Goal: Information Seeking & Learning: Find contact information

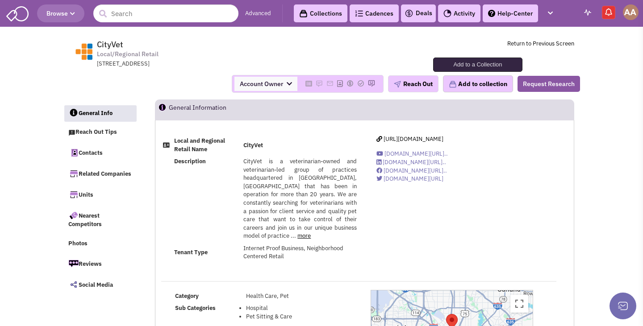
select select
click at [199, 21] on input "text" at bounding box center [165, 13] width 145 height 18
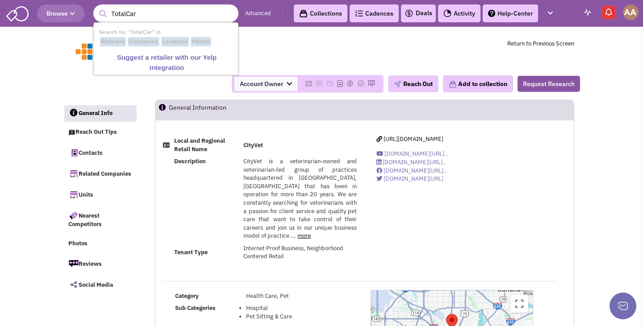
type input "TotalCare"
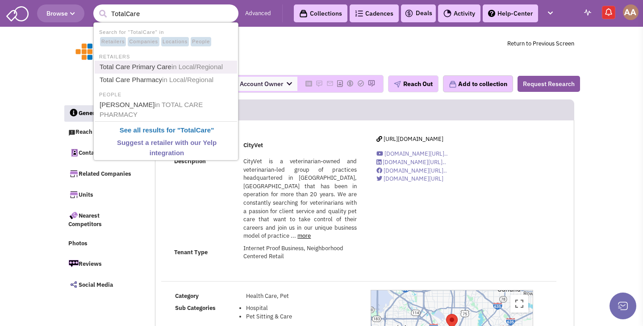
click at [179, 64] on span "in Local/Regional" at bounding box center [196, 67] width 51 height 8
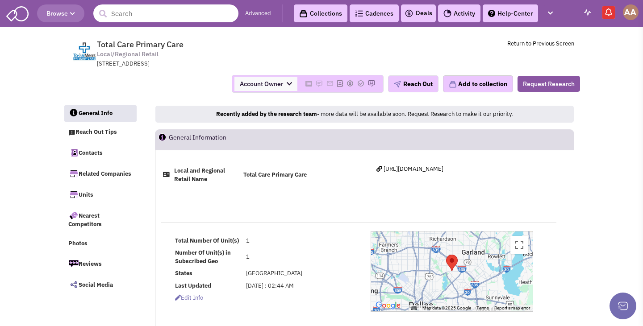
click at [193, 16] on input "text" at bounding box center [165, 13] width 145 height 18
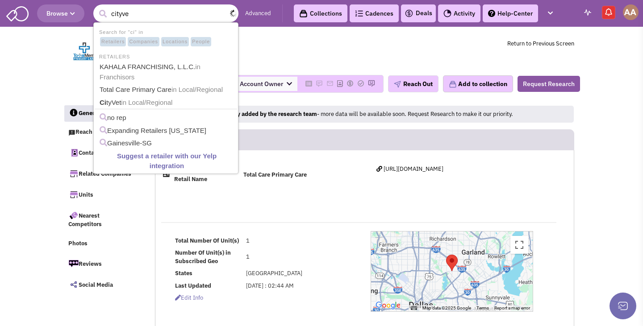
type input "cityvet"
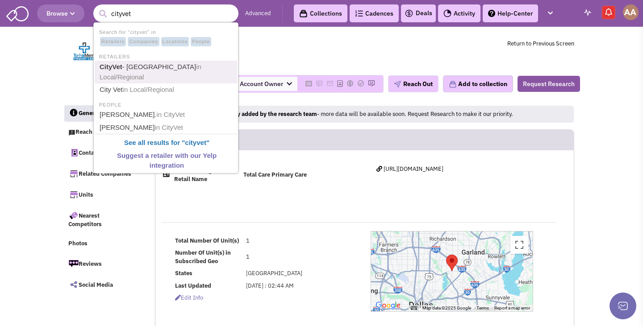
click at [153, 64] on link "CityVet - Urban Animal Hospital in Local/Regional" at bounding box center [167, 72] width 140 height 22
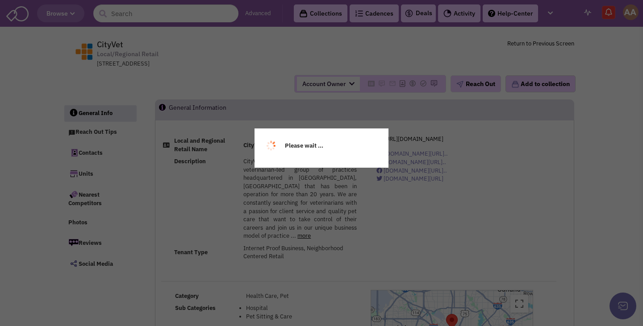
select select
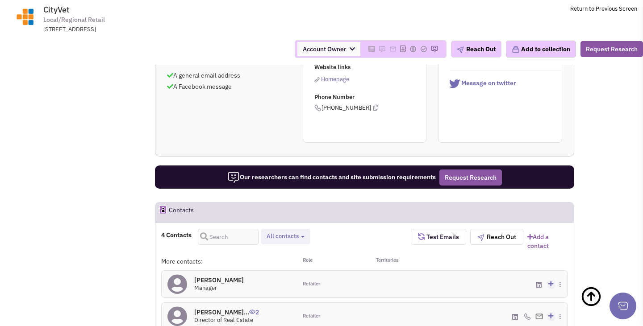
scroll to position [501, 0]
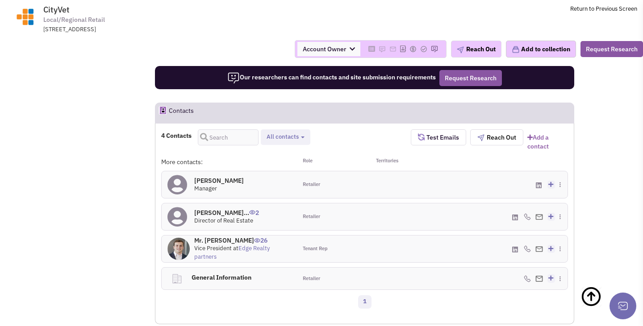
click at [228, 237] on h4 "Mr. Warren Smith 26" at bounding box center [242, 241] width 97 height 8
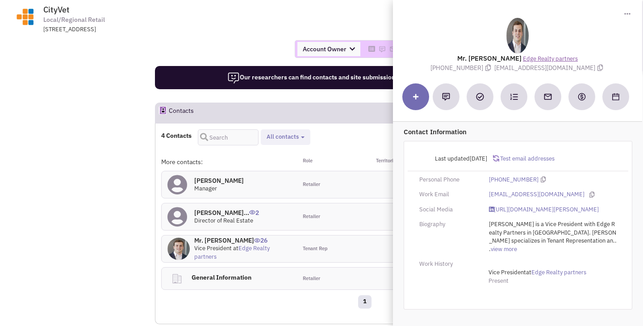
click at [534, 57] on link "Edge Realty partners" at bounding box center [550, 59] width 55 height 8
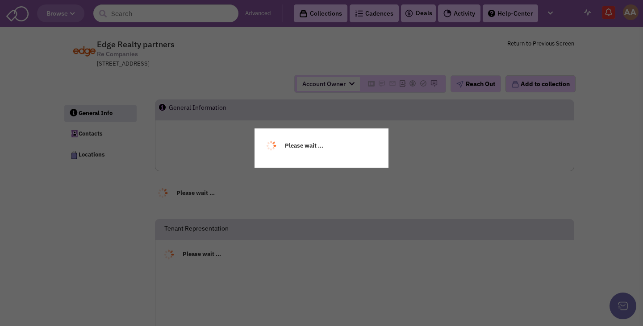
select select
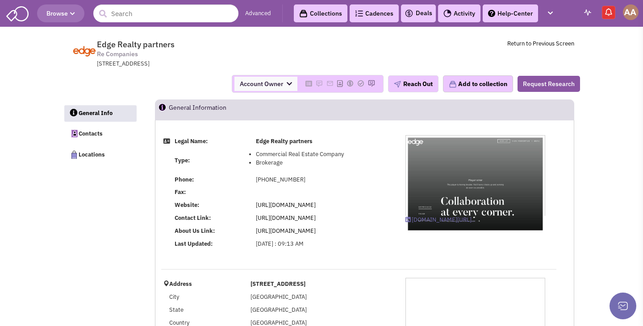
select select
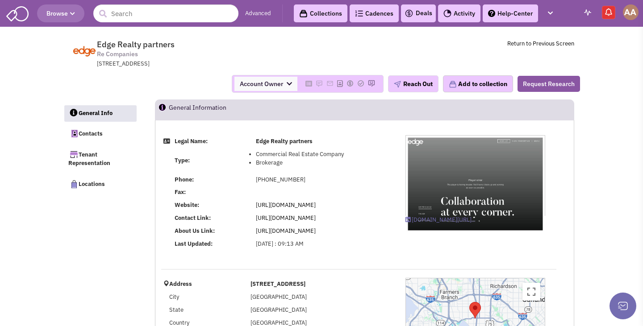
scroll to position [99, 0]
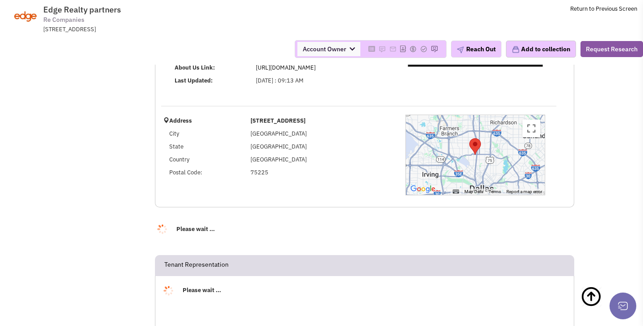
select select
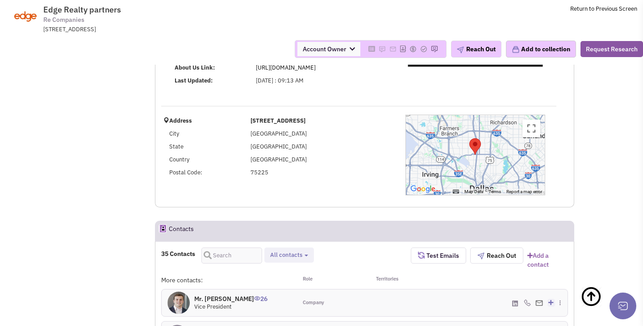
select select
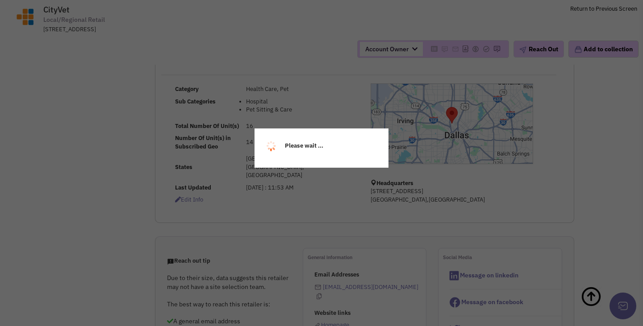
scroll to position [171, 0]
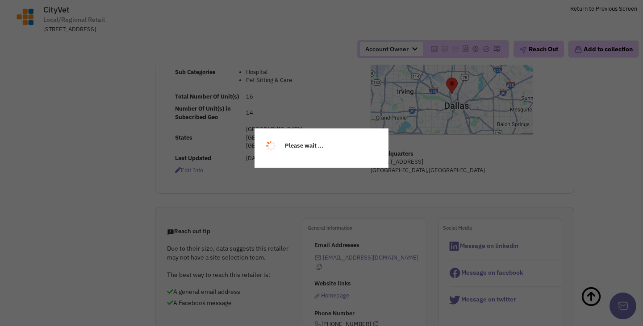
select select
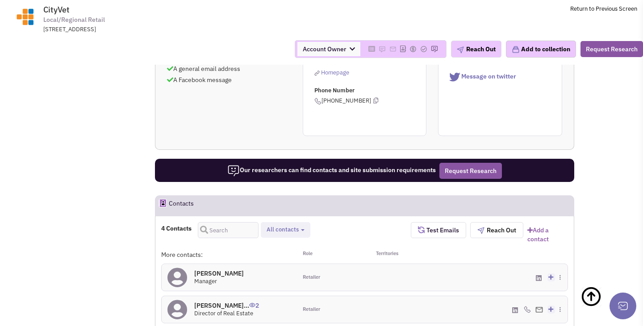
scroll to position [510, 0]
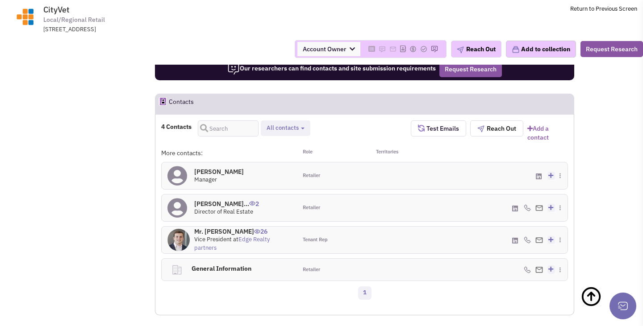
click at [231, 228] on h4 "Mr. [PERSON_NAME] 26" at bounding box center [242, 232] width 97 height 8
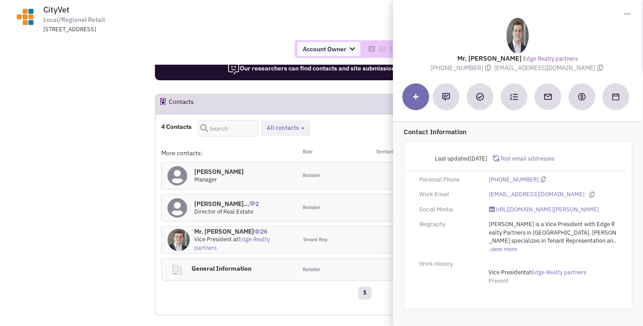
drag, startPoint x: 511, startPoint y: 67, endPoint x: 569, endPoint y: 68, distance: 58.1
click at [569, 68] on span "[EMAIL_ADDRESS][DOMAIN_NAME]" at bounding box center [549, 68] width 111 height 8
copy span "[EMAIL_ADDRESS][DOMAIN_NAME]"
click at [537, 213] on link "[URL][DOMAIN_NAME][PERSON_NAME]" at bounding box center [544, 210] width 110 height 8
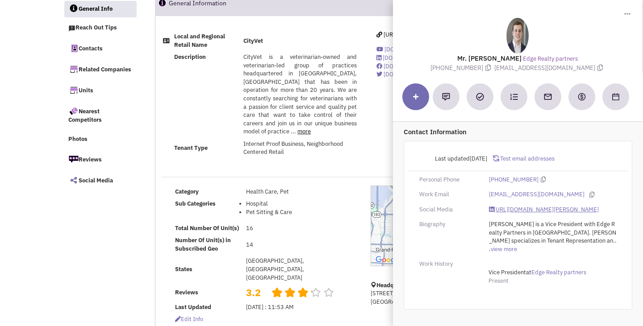
scroll to position [0, 0]
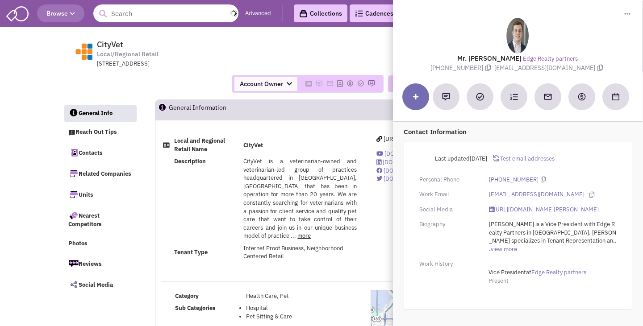
click at [218, 15] on input "text" at bounding box center [165, 13] width 145 height 18
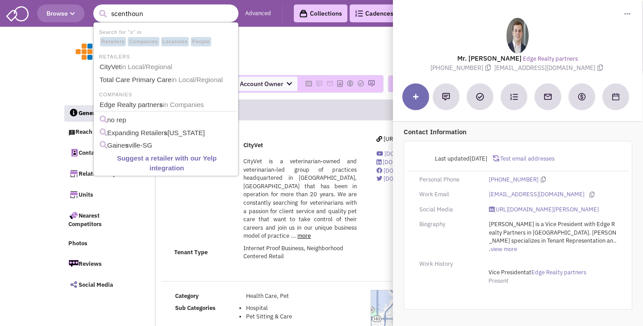
type input "scenthound"
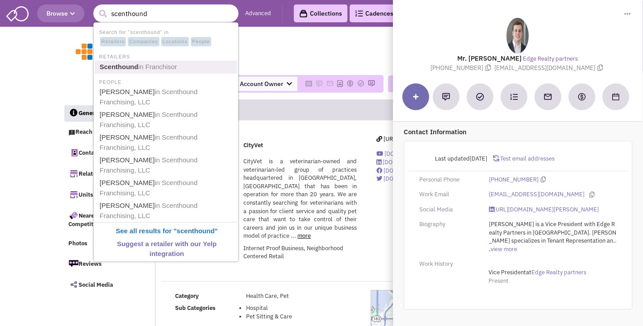
click at [188, 67] on link "Scenthound in Franchisor" at bounding box center [167, 67] width 140 height 12
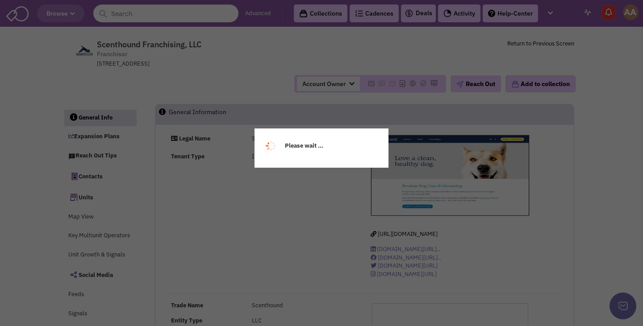
select select
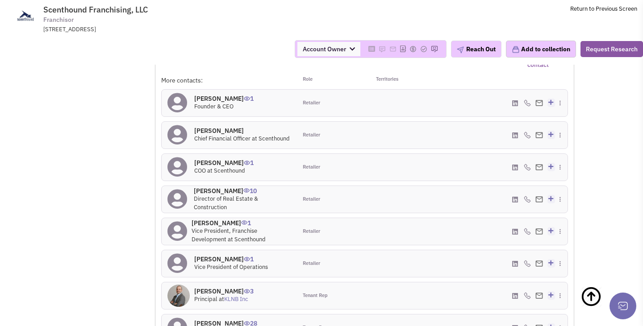
scroll to position [797, 0]
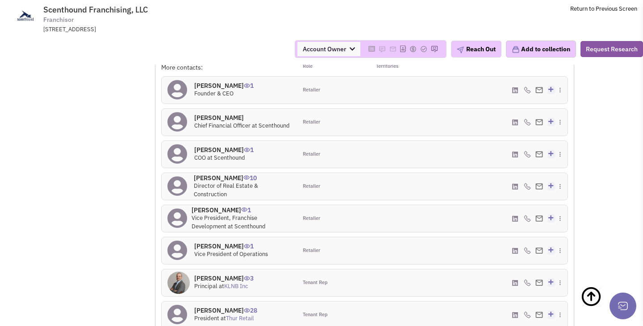
click at [210, 178] on h4 "[PERSON_NAME] 10" at bounding box center [242, 178] width 97 height 8
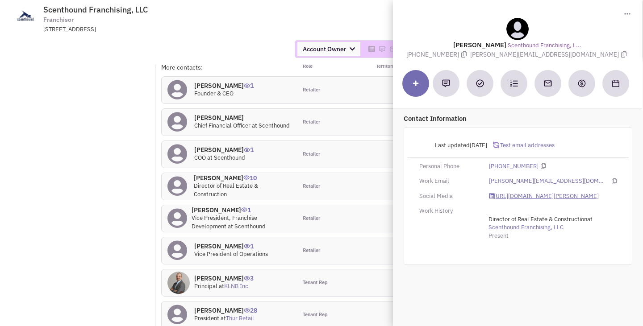
click at [513, 197] on link "[URL][DOMAIN_NAME][PERSON_NAME]" at bounding box center [544, 196] width 110 height 8
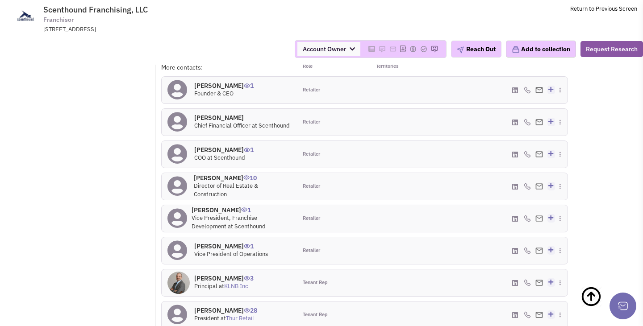
click at [213, 212] on h4 "[PERSON_NAME] 1" at bounding box center [242, 210] width 100 height 8
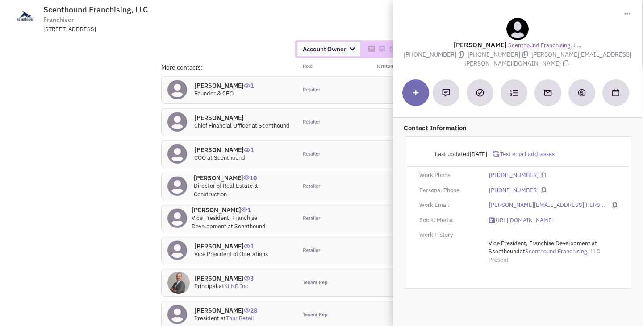
click at [509, 217] on link "[URL][DOMAIN_NAME]" at bounding box center [521, 221] width 65 height 8
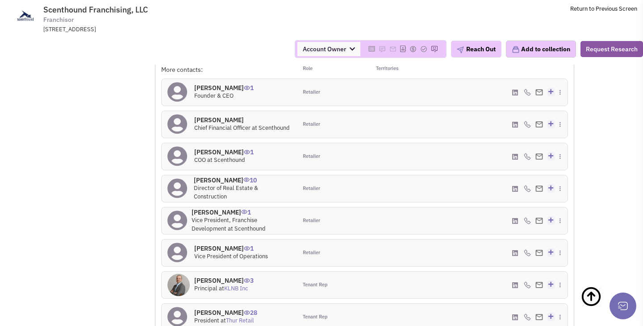
scroll to position [741, 0]
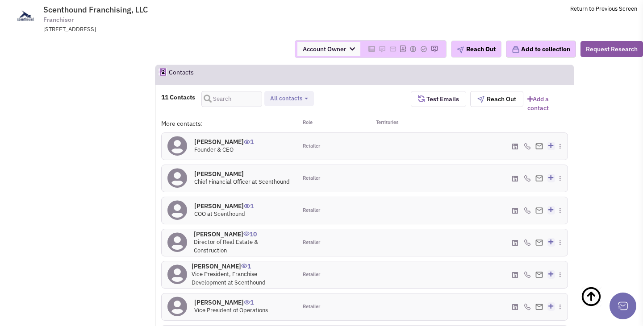
click at [215, 146] on h4 "[PERSON_NAME] 1" at bounding box center [223, 142] width 59 height 8
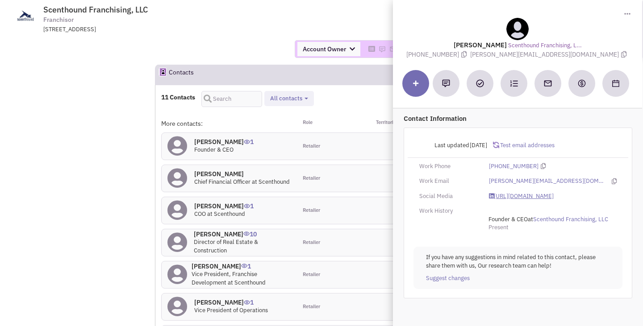
click at [506, 197] on link "[URL][DOMAIN_NAME]" at bounding box center [521, 196] width 65 height 8
drag, startPoint x: 510, startPoint y: 54, endPoint x: 571, endPoint y: 55, distance: 60.7
click at [571, 55] on div "[PERSON_NAME] Scenthound Franchising, L... [PHONE_NUMBER] [PERSON_NAME][EMAIL_A…" at bounding box center [517, 38] width 240 height 41
copy span "[PERSON_NAME][EMAIL_ADDRESS][DOMAIN_NAME]"
click at [266, 46] on div "Account Owner Account Owner [PERSON_NAME] [PERSON_NAME] [PERSON_NAME] [PERSON_N…" at bounding box center [321, 49] width 655 height 18
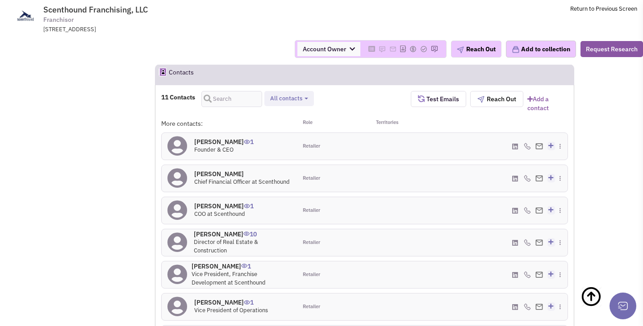
click at [222, 206] on h4 "[PERSON_NAME] 1" at bounding box center [223, 206] width 59 height 8
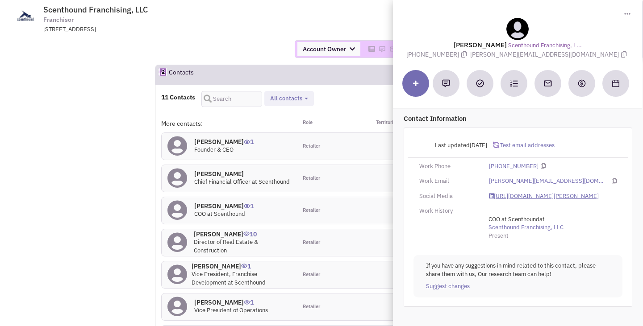
click at [510, 197] on link "[URL][DOMAIN_NAME][PERSON_NAME]" at bounding box center [544, 196] width 110 height 8
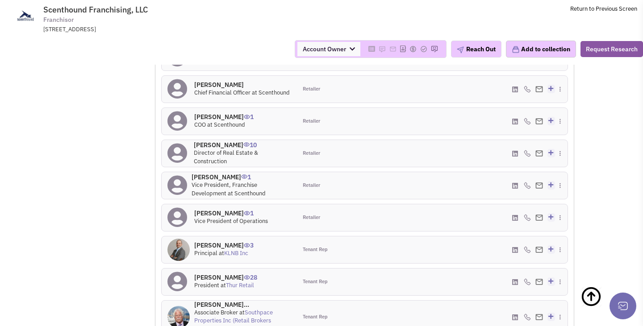
scroll to position [831, 0]
click at [216, 212] on h4 "Josh Lyon 1" at bounding box center [231, 213] width 74 height 8
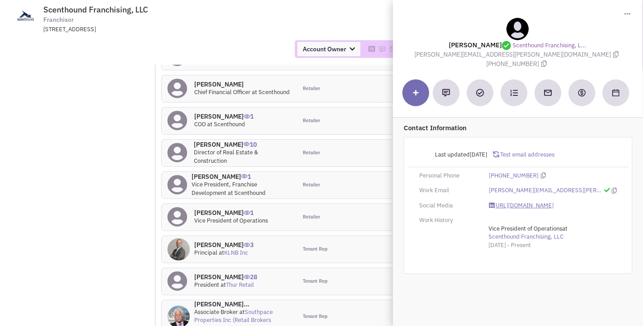
click at [553, 202] on link "https://www.linkedin.com/in/joshlyon79/" at bounding box center [521, 206] width 65 height 8
drag, startPoint x: 444, startPoint y: 55, endPoint x: 521, endPoint y: 55, distance: 77.3
click at [521, 55] on span "josh.lyon@scenthound.com" at bounding box center [517, 54] width 206 height 8
copy span "josh.lyon@scenthound.com"
click at [518, 202] on link "https://www.linkedin.com/in/joshlyon79/" at bounding box center [521, 206] width 65 height 8
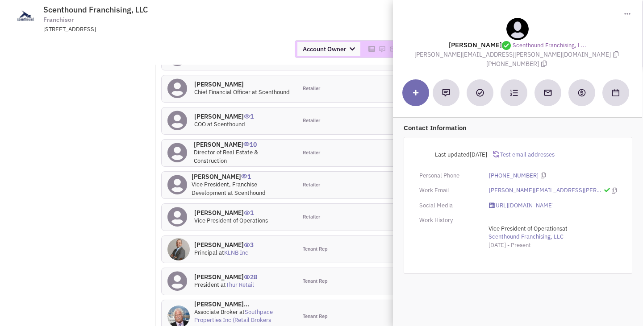
click at [259, 28] on div "1070 E Indiantown Rd, Ste 300, Jupiter, FL, 33477-5149" at bounding box center [159, 29] width 233 height 8
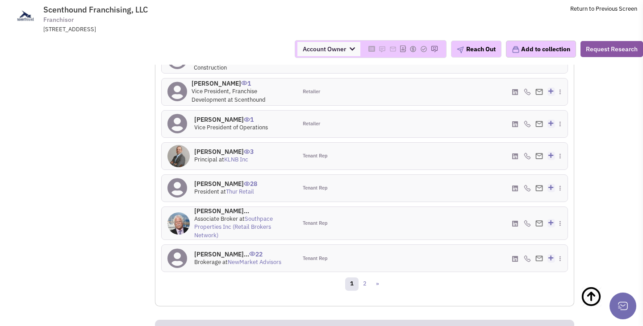
scroll to position [925, 0]
click at [369, 284] on link "2" at bounding box center [364, 283] width 13 height 13
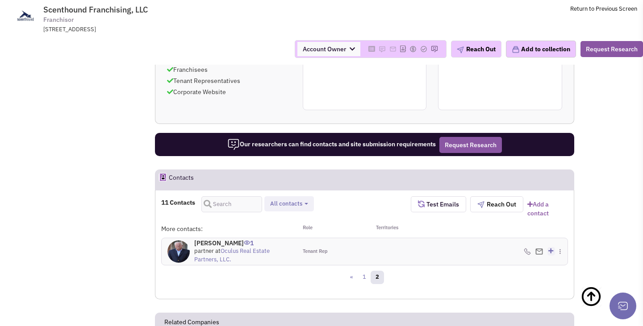
scroll to position [640, 0]
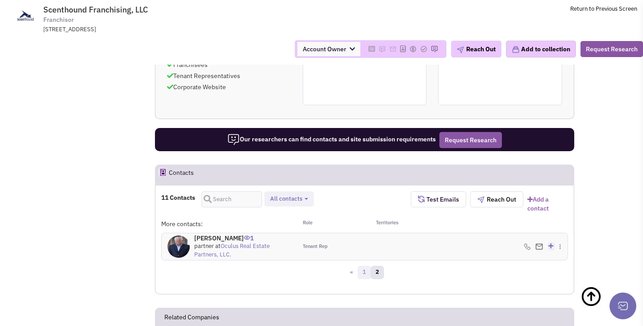
click at [364, 273] on link "1" at bounding box center [364, 272] width 13 height 13
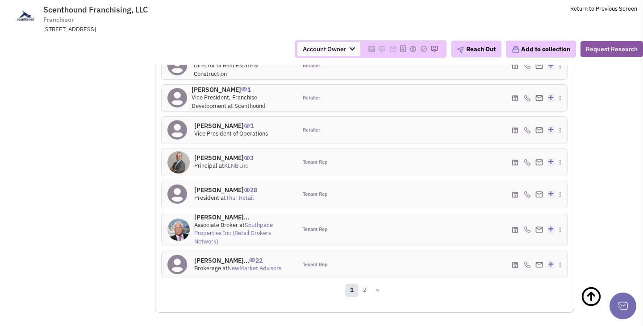
scroll to position [920, 0]
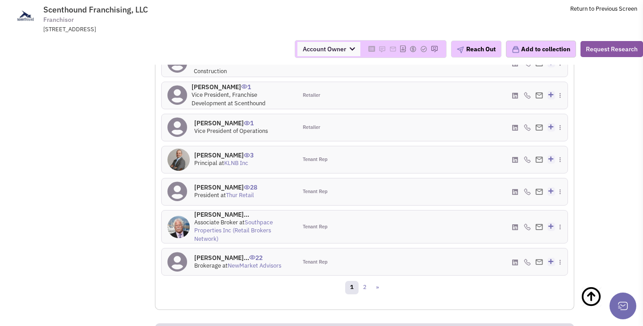
click at [219, 258] on h4 "Christina Sticklan... 22" at bounding box center [237, 258] width 87 height 8
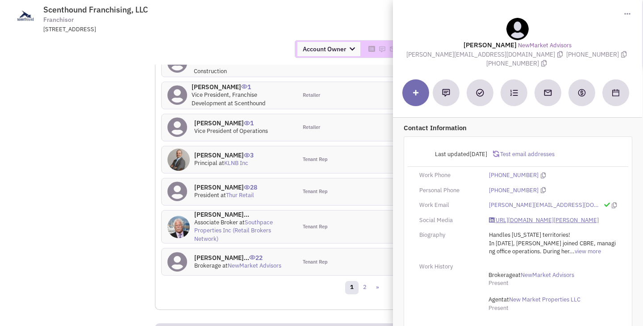
click at [516, 217] on link "https://www.linkedin.com/in/christina-strickland-1bb28b36/" at bounding box center [544, 221] width 110 height 8
drag, startPoint x: 404, startPoint y: 55, endPoint x: 501, endPoint y: 56, distance: 96.9
click at [501, 56] on span "christina@newmarketadvisors.com" at bounding box center [486, 54] width 160 height 8
copy span "christina@newmarketadvisors.com"
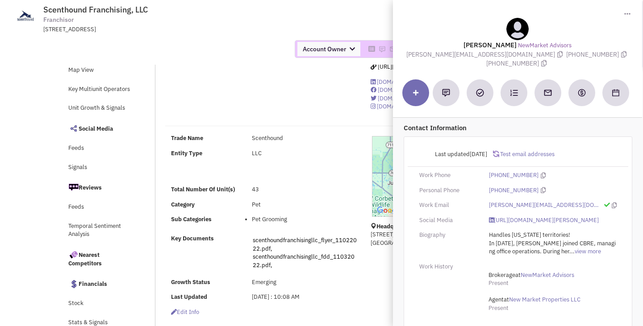
scroll to position [0, 0]
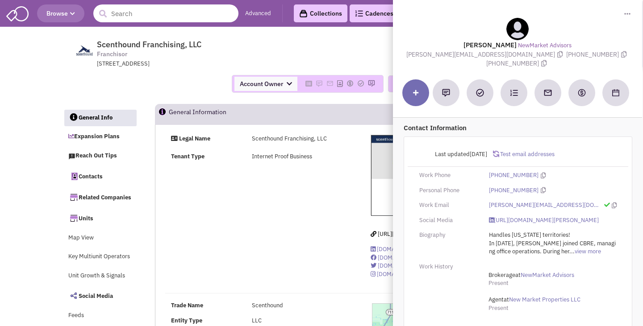
click at [182, 19] on input "text" at bounding box center [165, 13] width 145 height 18
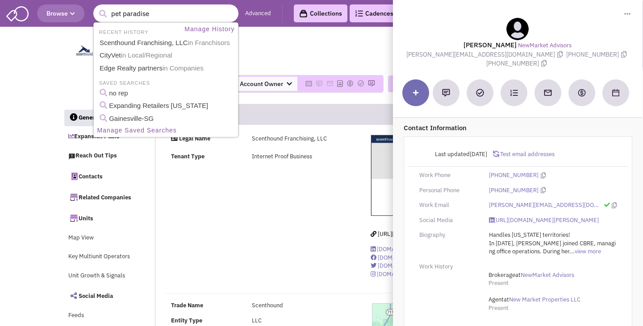
type input "pet paradise"
click at [96, 7] on button "submit" at bounding box center [102, 13] width 13 height 13
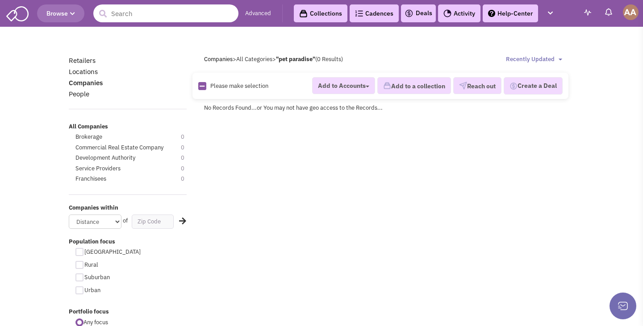
click at [161, 12] on input "text" at bounding box center [165, 13] width 145 height 18
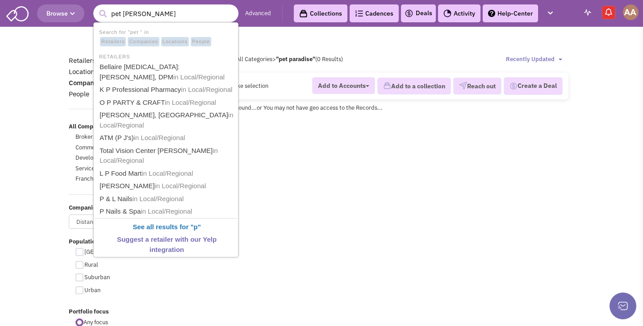
type input "pet paradise"
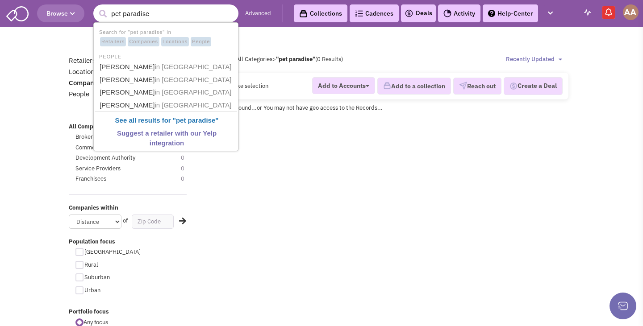
drag, startPoint x: 96, startPoint y: 17, endPoint x: 51, endPoint y: 17, distance: 44.2
click at [51, 17] on header "Browse 5 results are available, use up and down arrow keys to navigate. pet par…" at bounding box center [321, 13] width 643 height 27
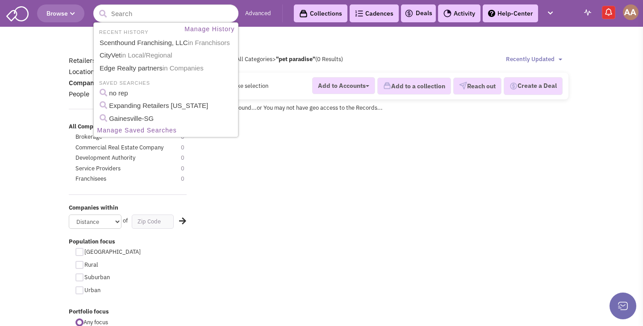
click at [5, 131] on body "Browse 6 results are available, use up and down arrow keys to navigate. Advance…" at bounding box center [321, 252] width 643 height 505
